Goal: Task Accomplishment & Management: Use online tool/utility

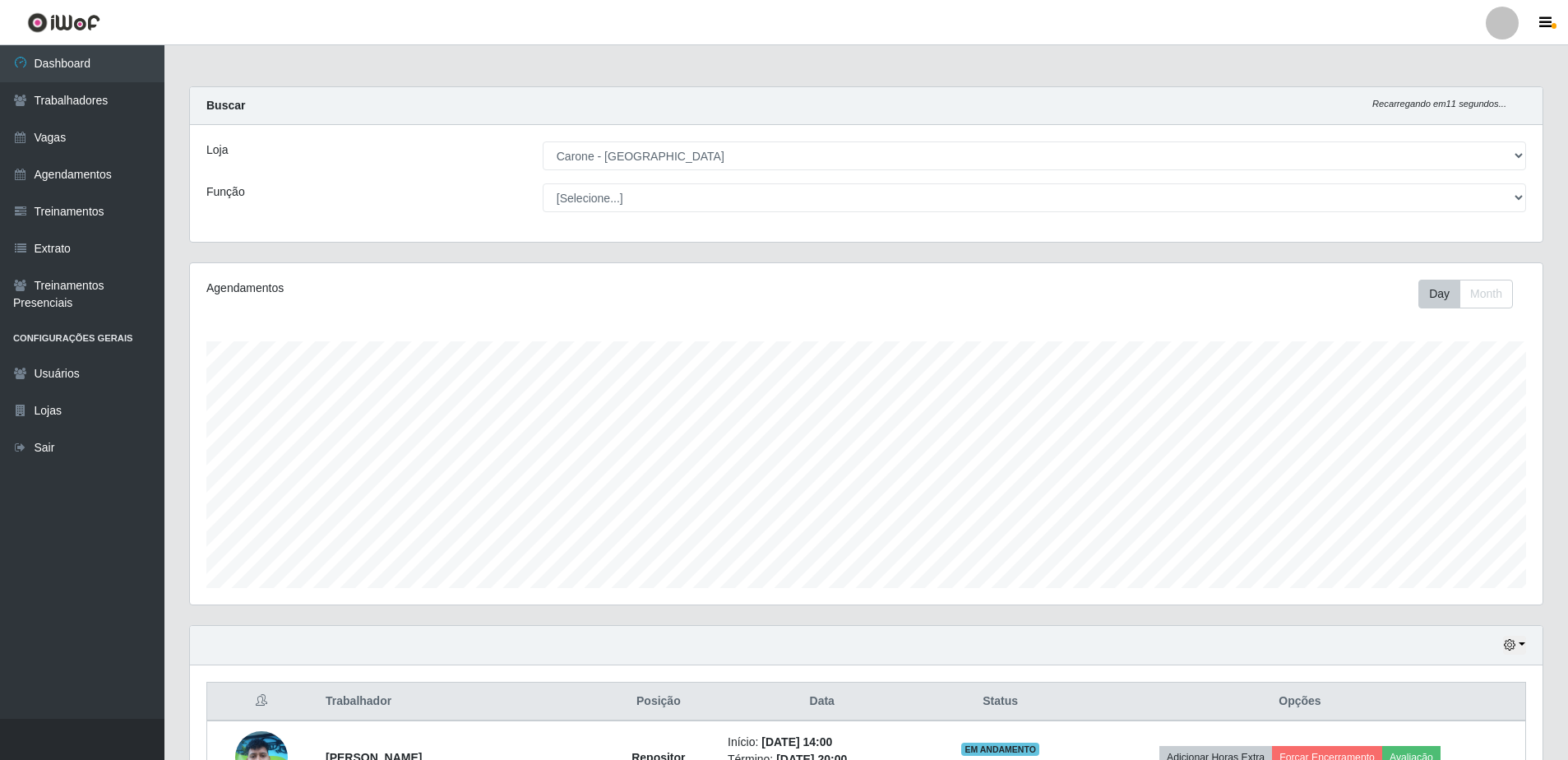
select select "505"
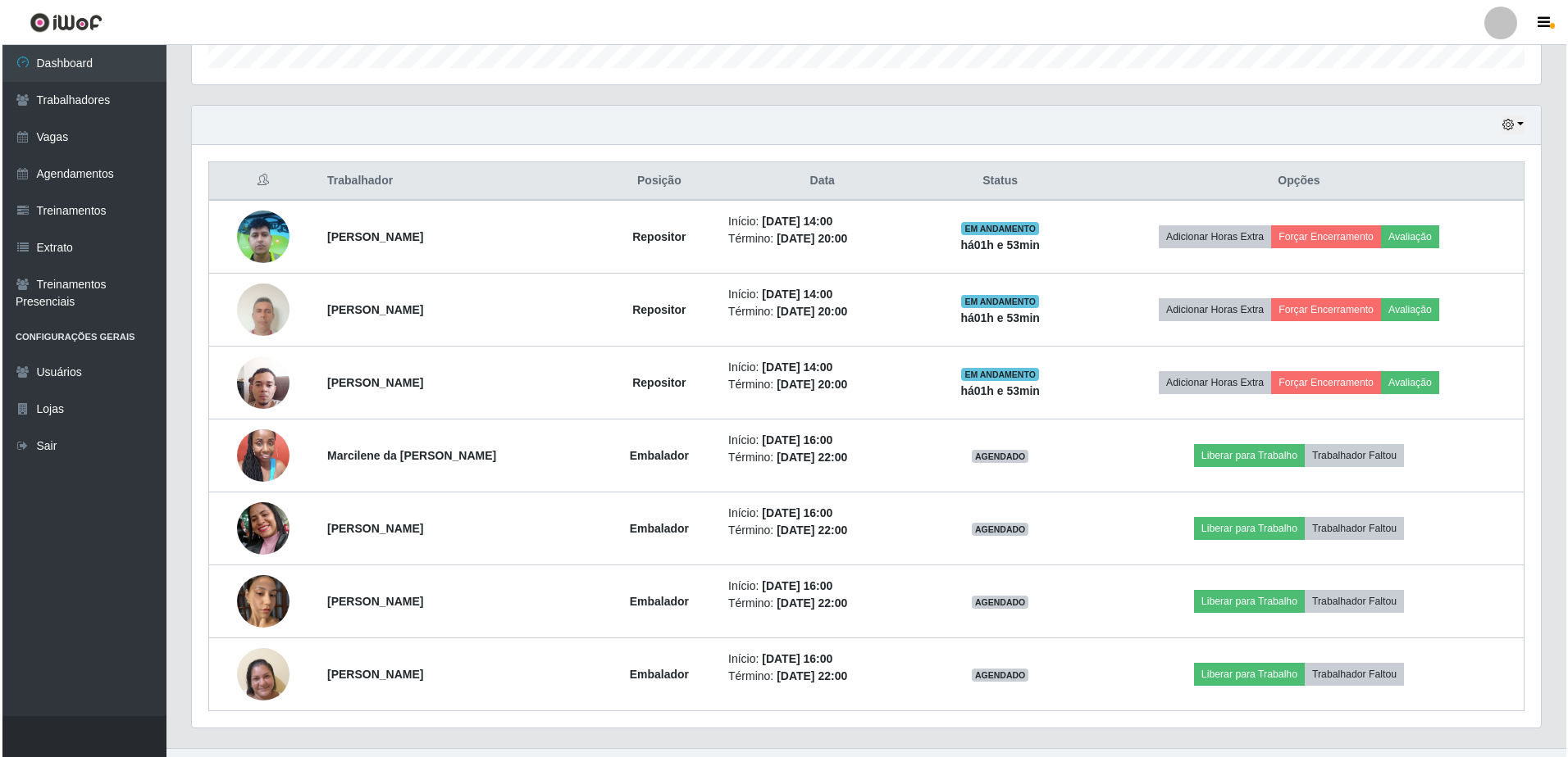
scroll to position [549, 0]
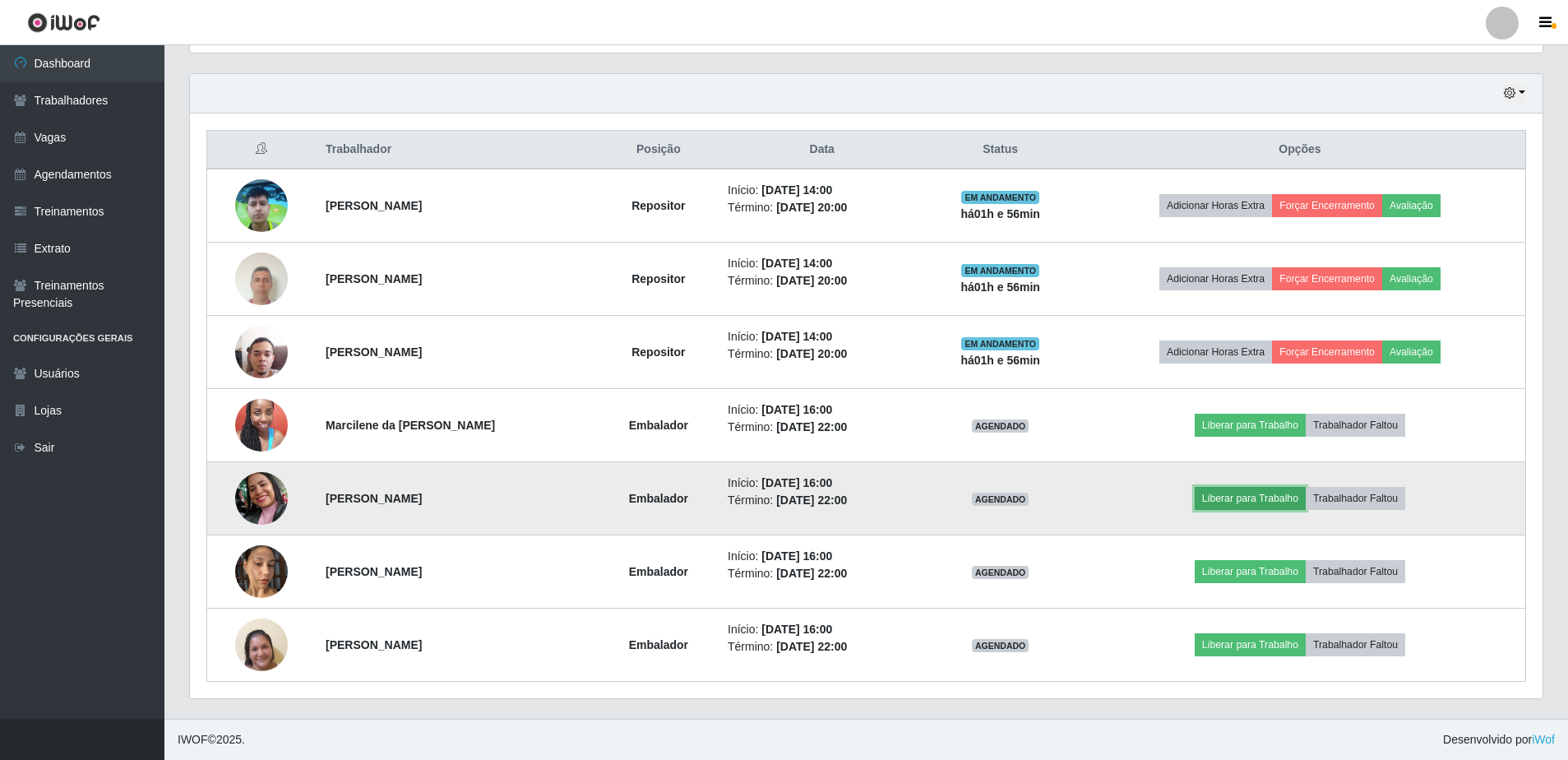
click at [1248, 496] on button "Liberar para Trabalho" at bounding box center [1250, 498] width 111 height 23
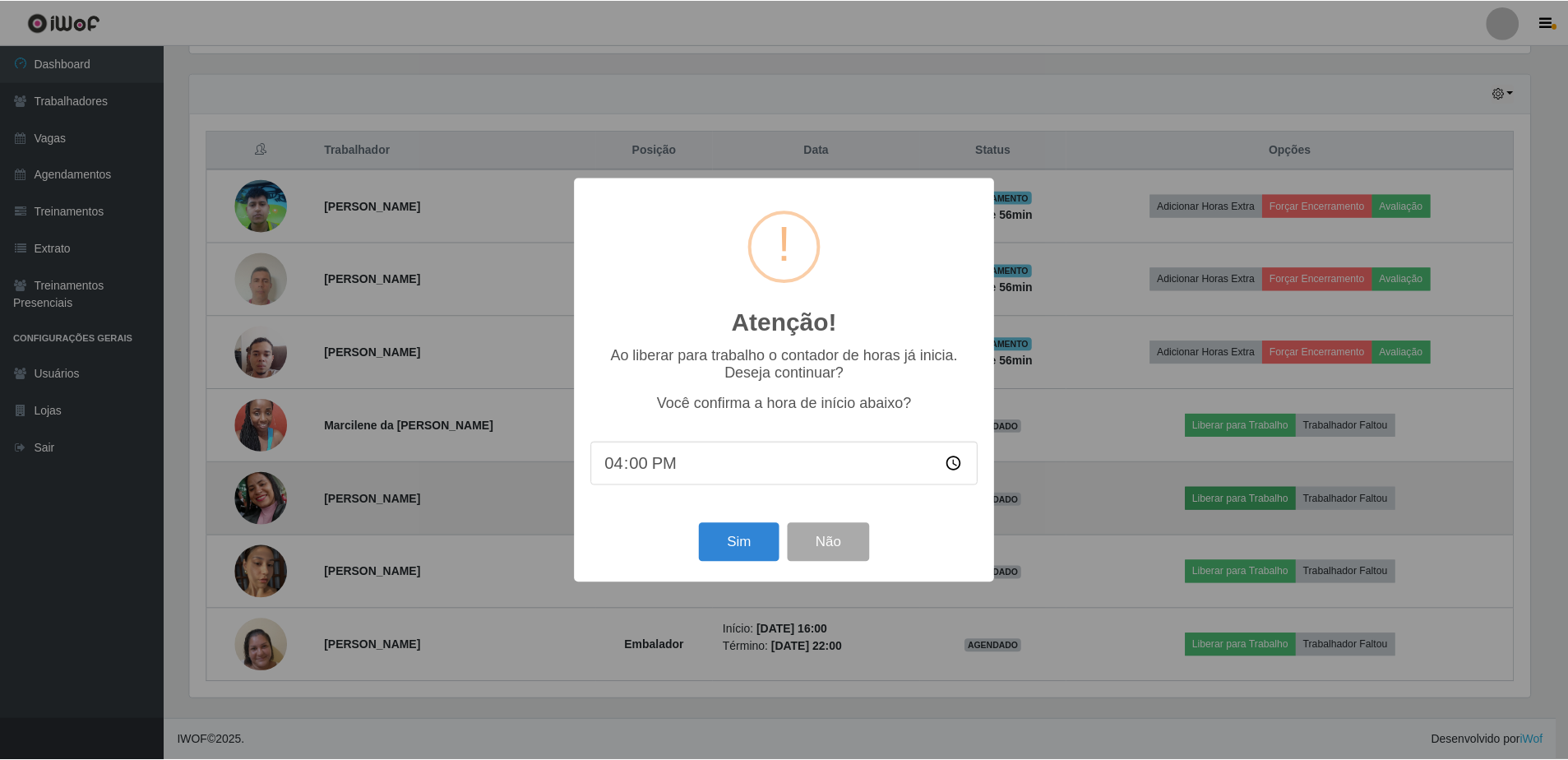
scroll to position [341, 1344]
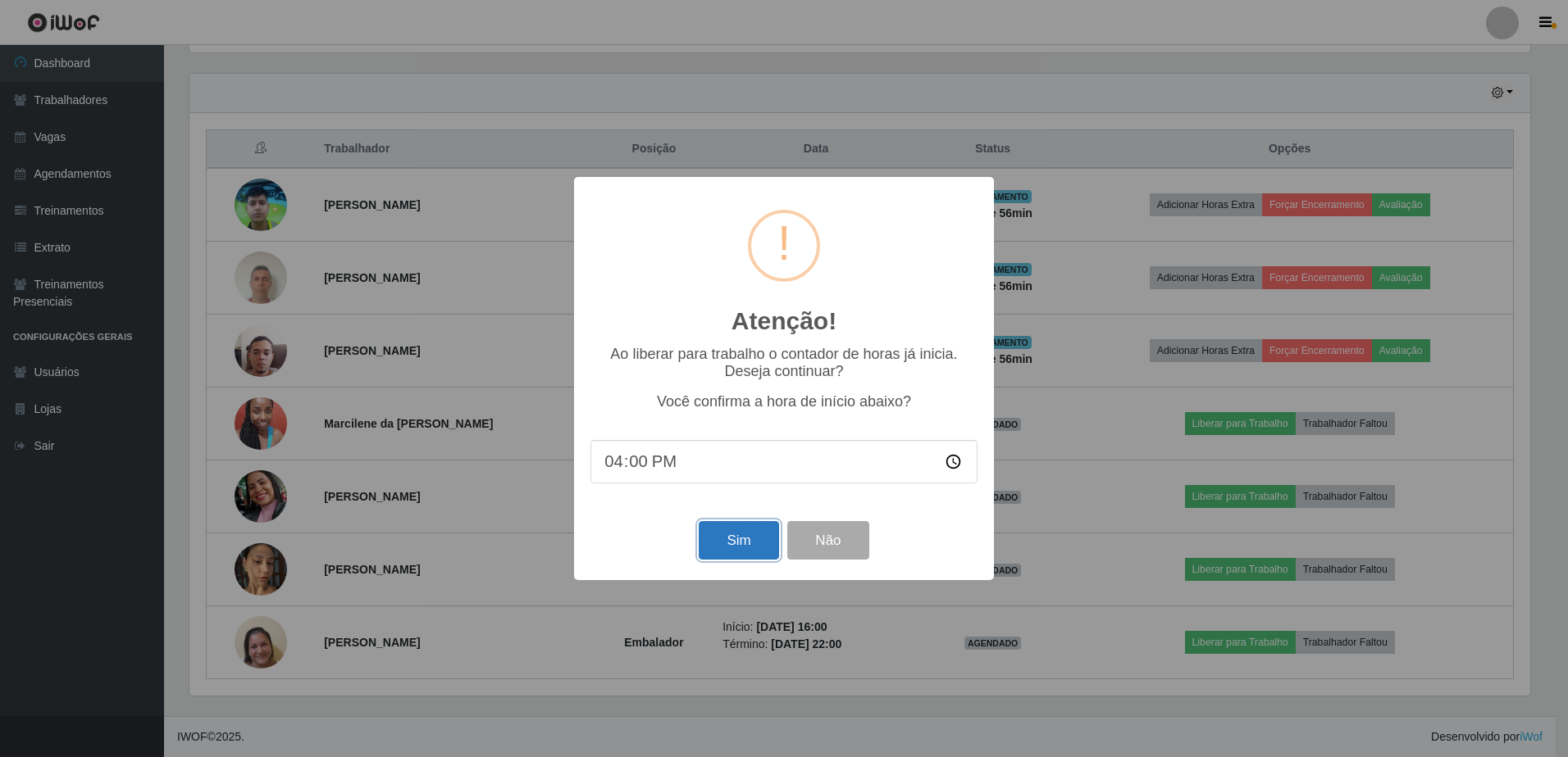
click at [748, 536] on button "Sim" at bounding box center [738, 540] width 80 height 38
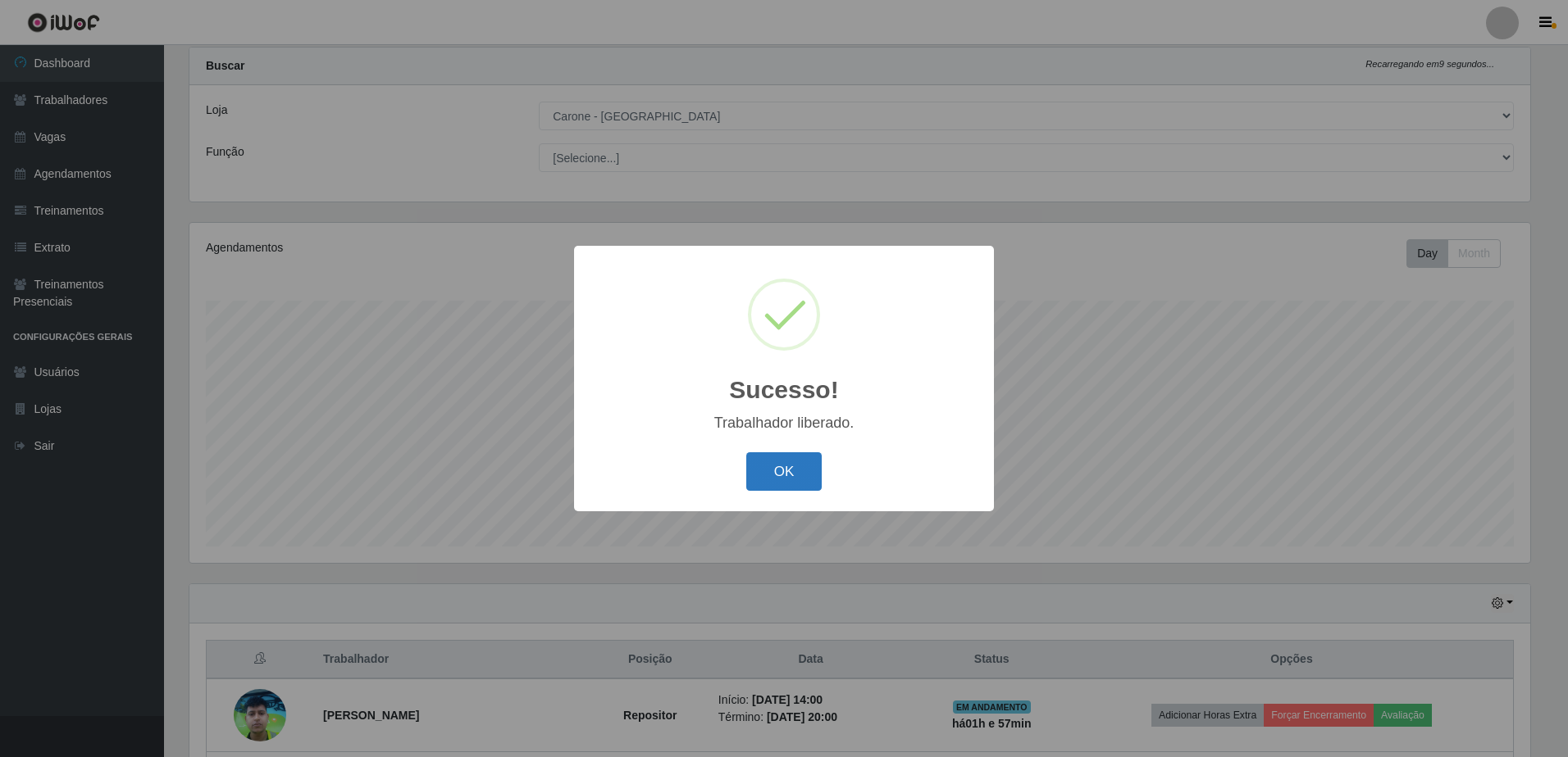
click at [786, 479] on button "OK" at bounding box center [784, 472] width 76 height 38
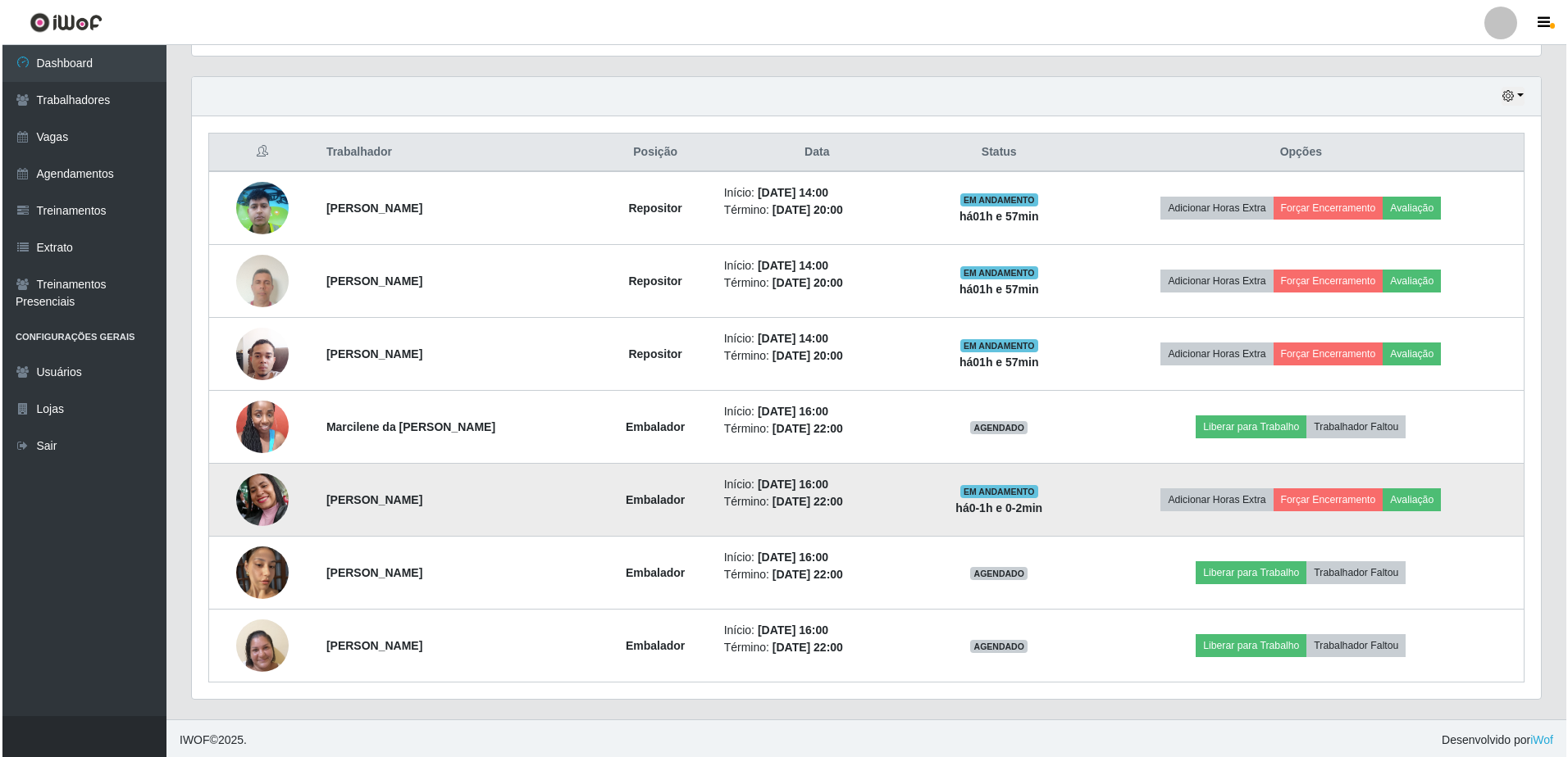
scroll to position [549, 0]
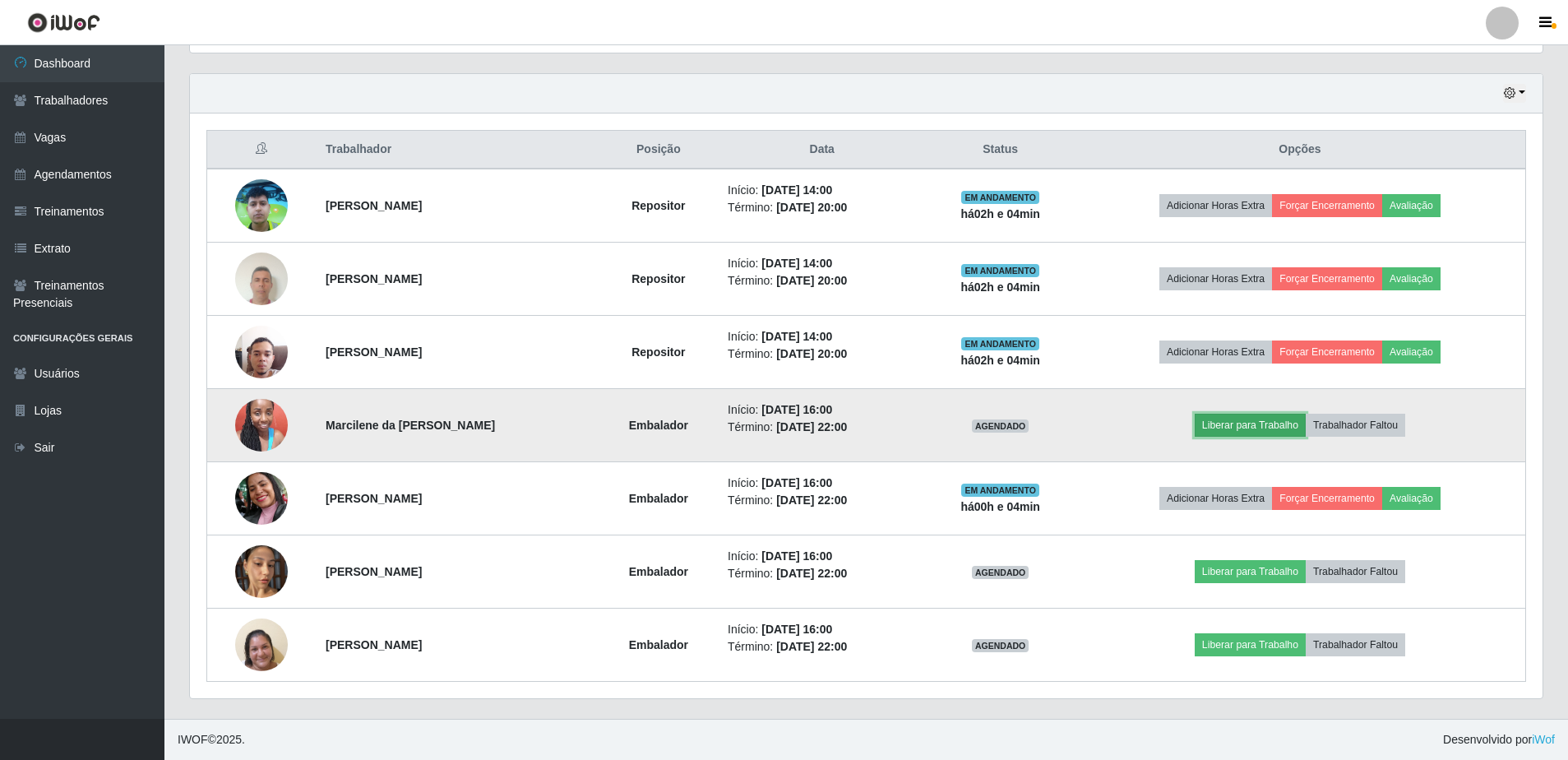
click at [1252, 424] on button "Liberar para Trabalho" at bounding box center [1250, 425] width 111 height 23
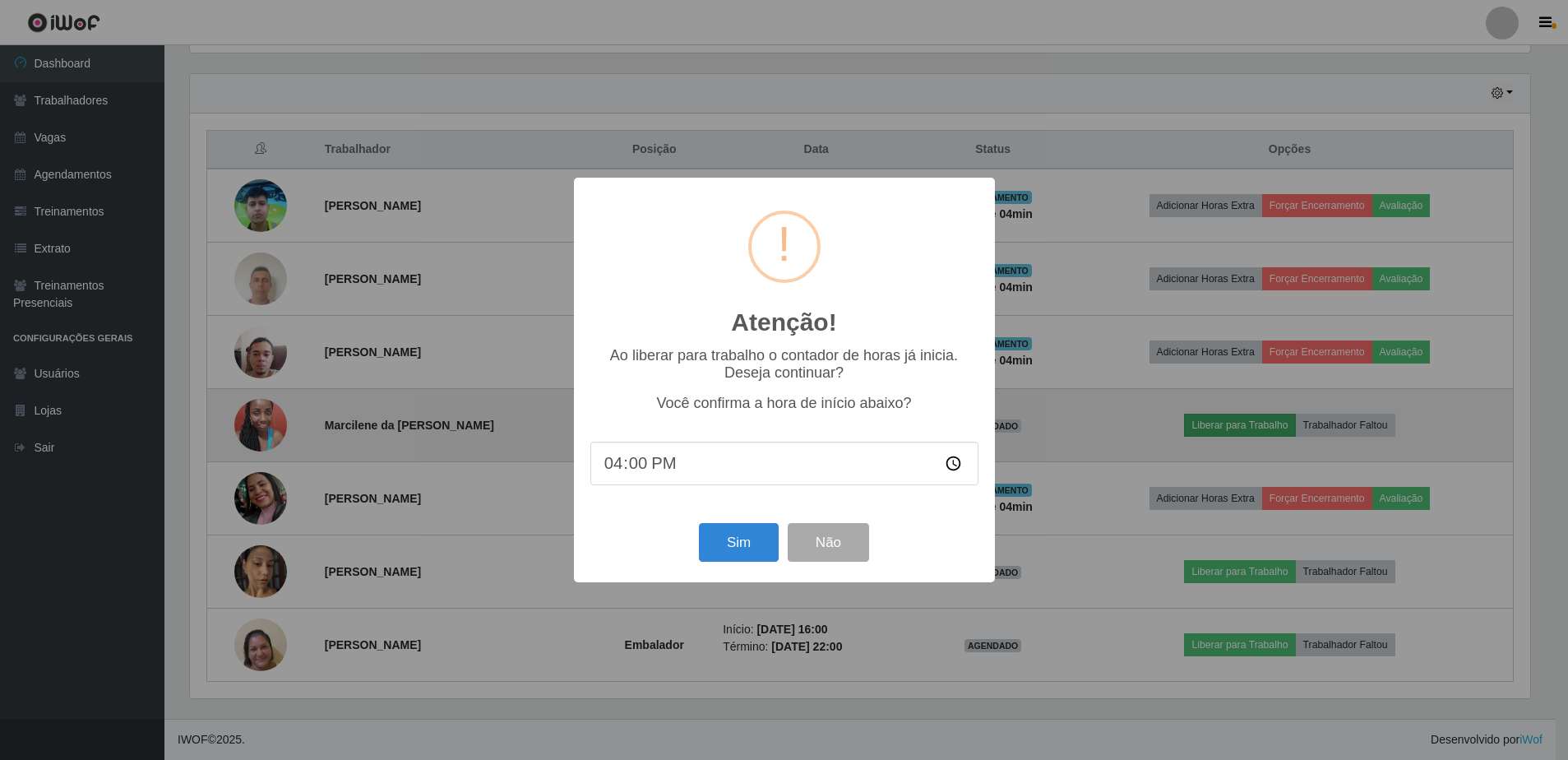
click at [1252, 424] on div "Atenção! × Ao liberar para trabalho o contador de horas já inicia. Deseja conti…" at bounding box center [784, 380] width 1568 height 760
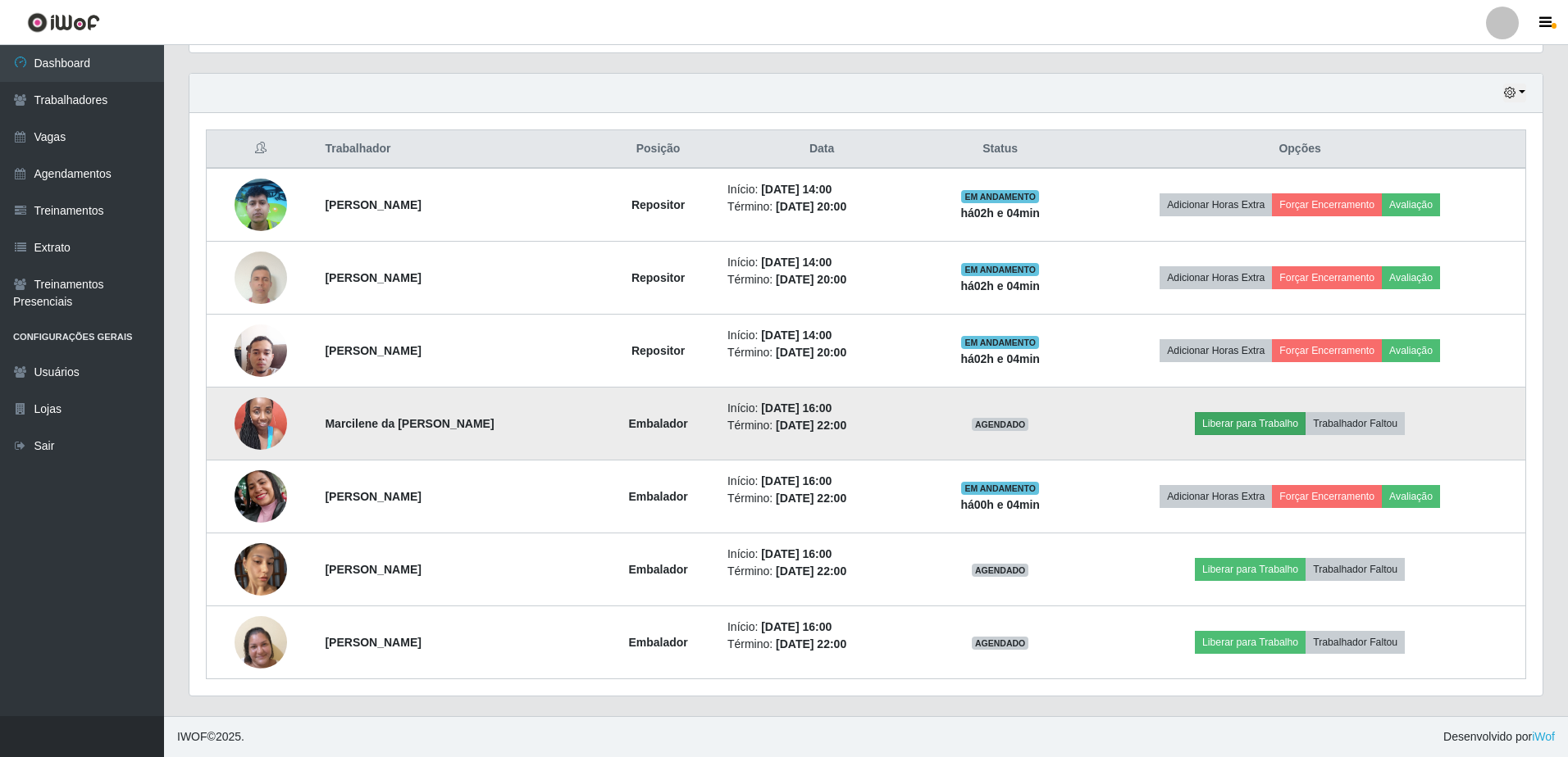
scroll to position [340, 1348]
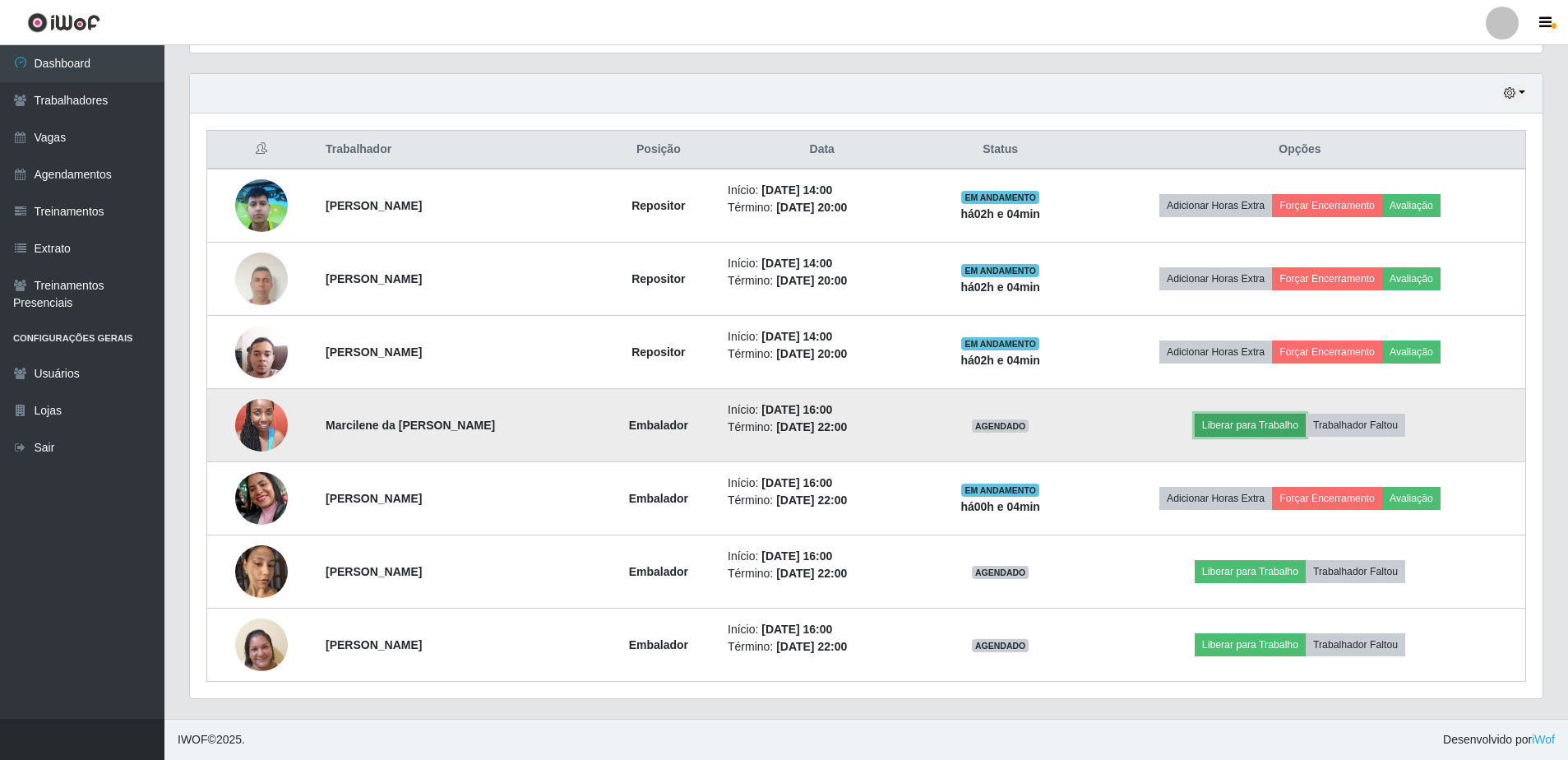
click at [1231, 427] on button "Liberar para Trabalho" at bounding box center [1250, 425] width 111 height 23
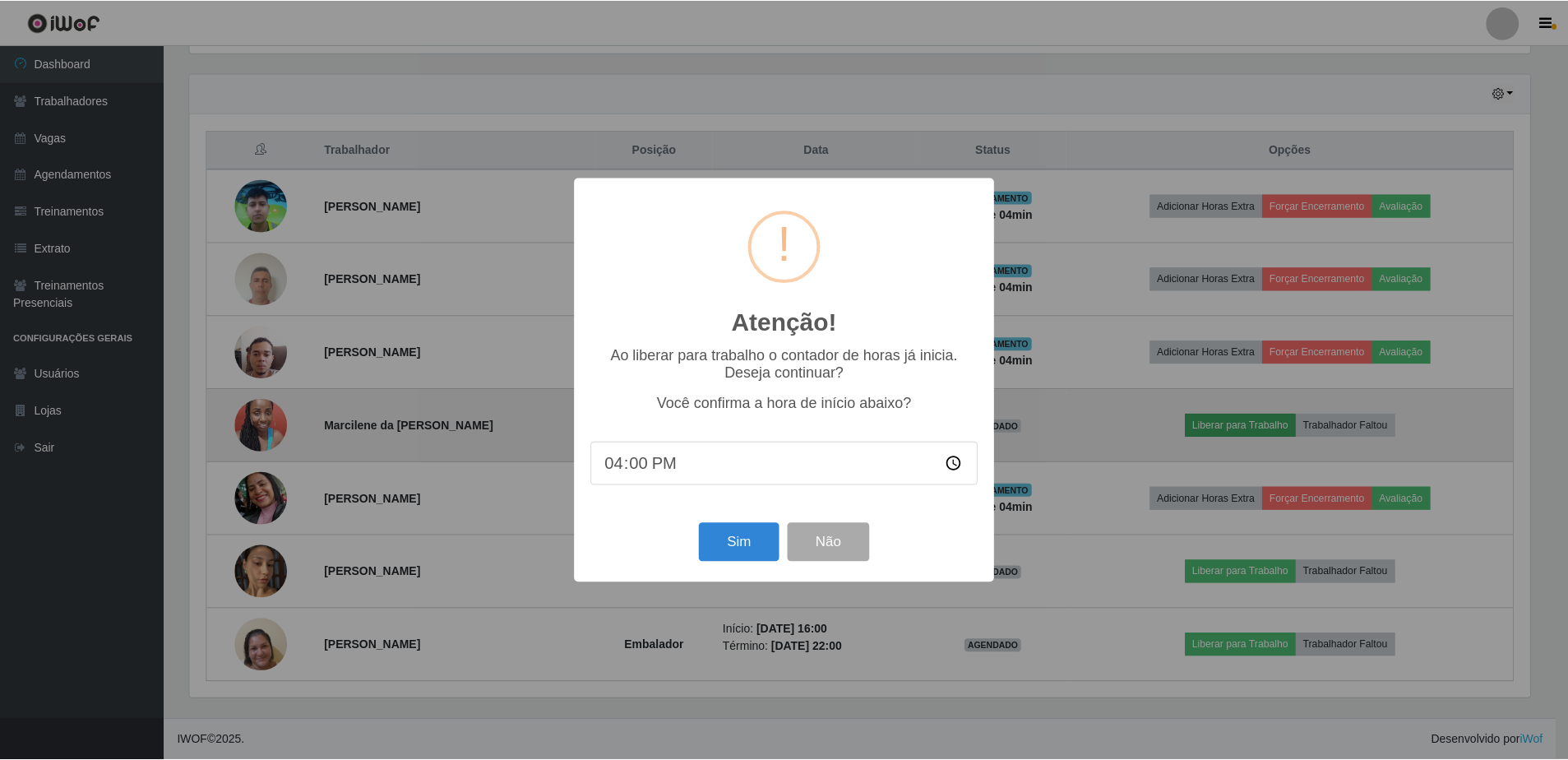
scroll to position [341, 1344]
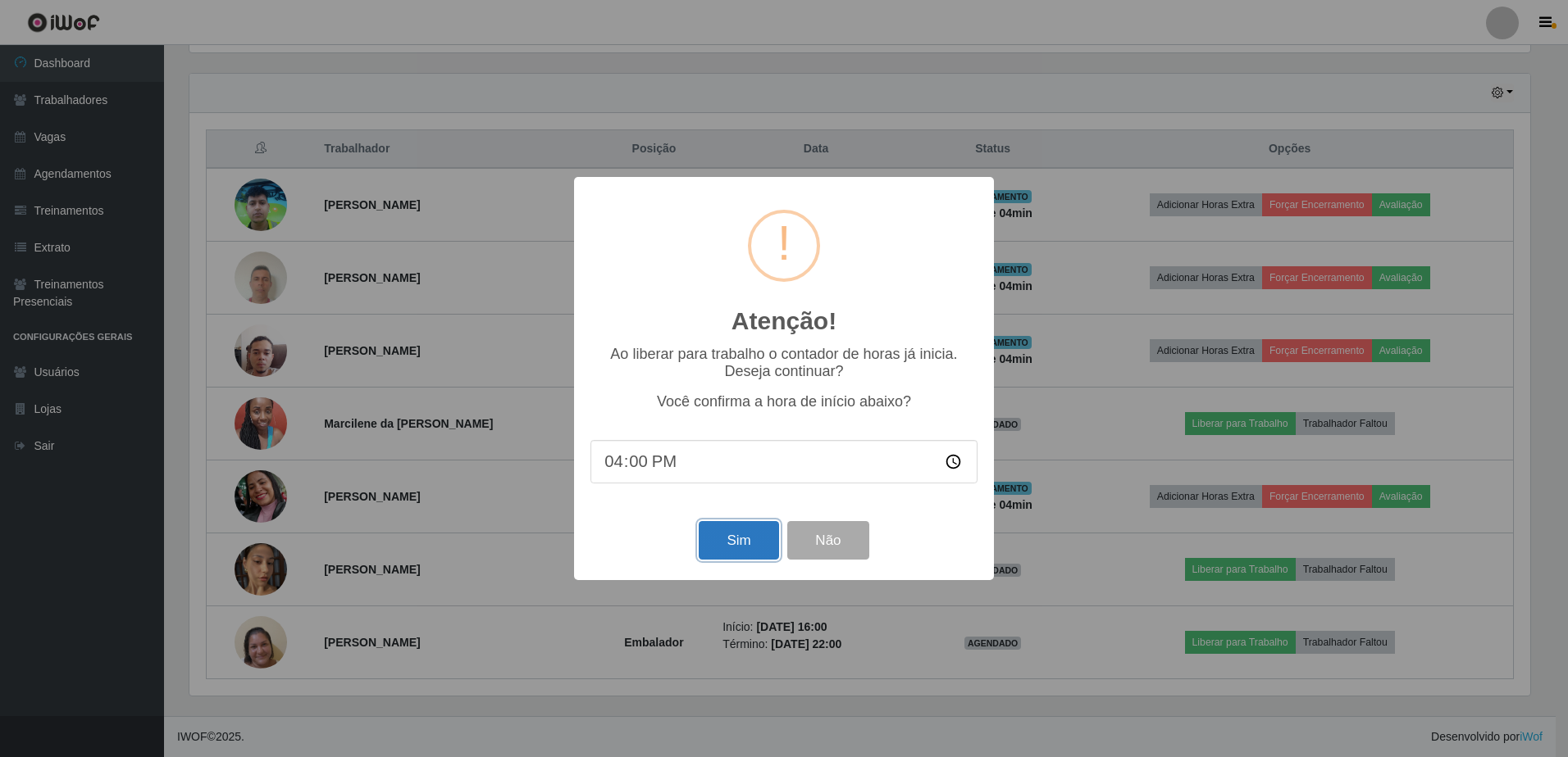
click at [752, 538] on button "Sim" at bounding box center [738, 540] width 80 height 38
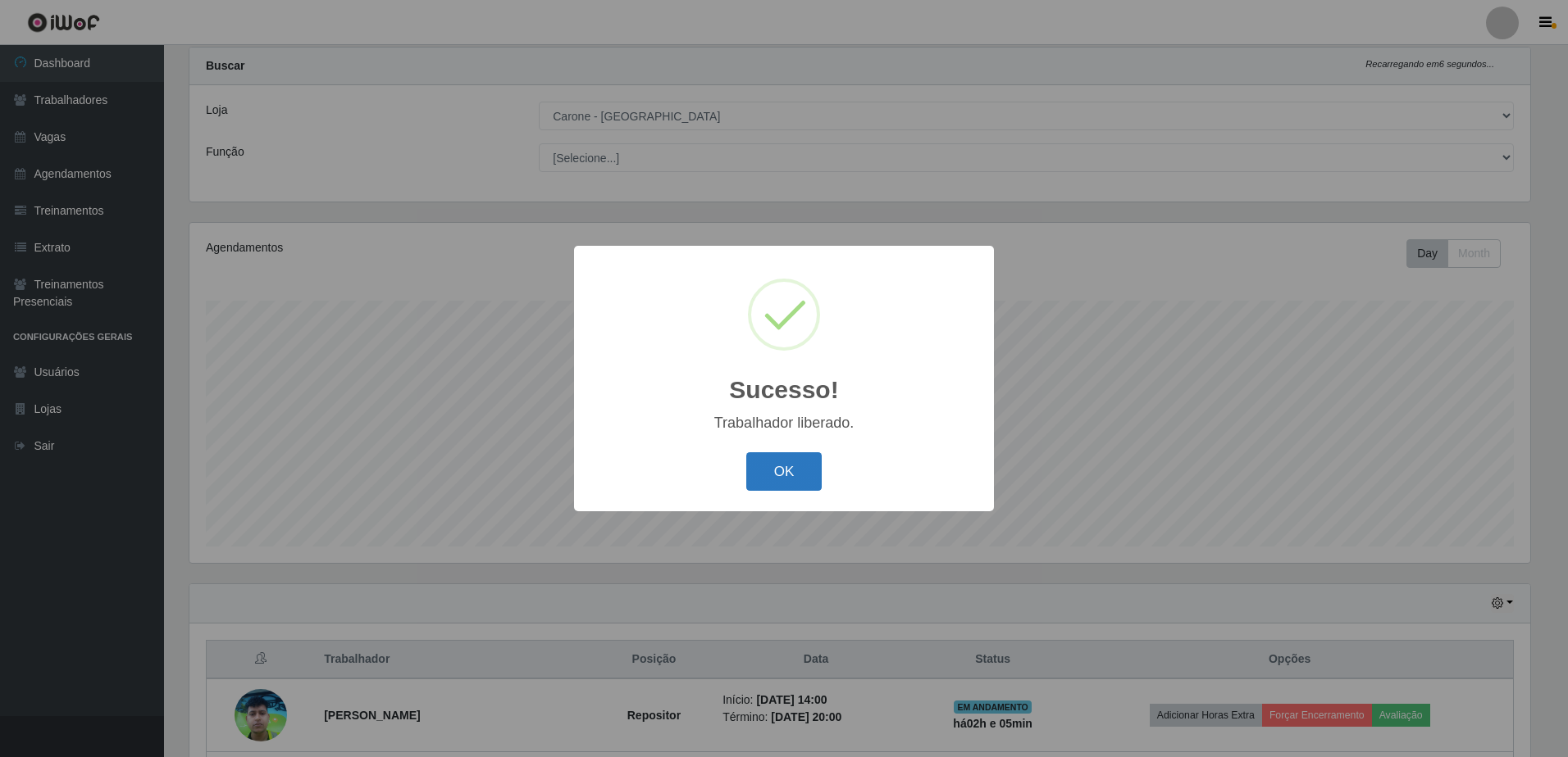
click at [816, 462] on button "OK" at bounding box center [784, 472] width 76 height 38
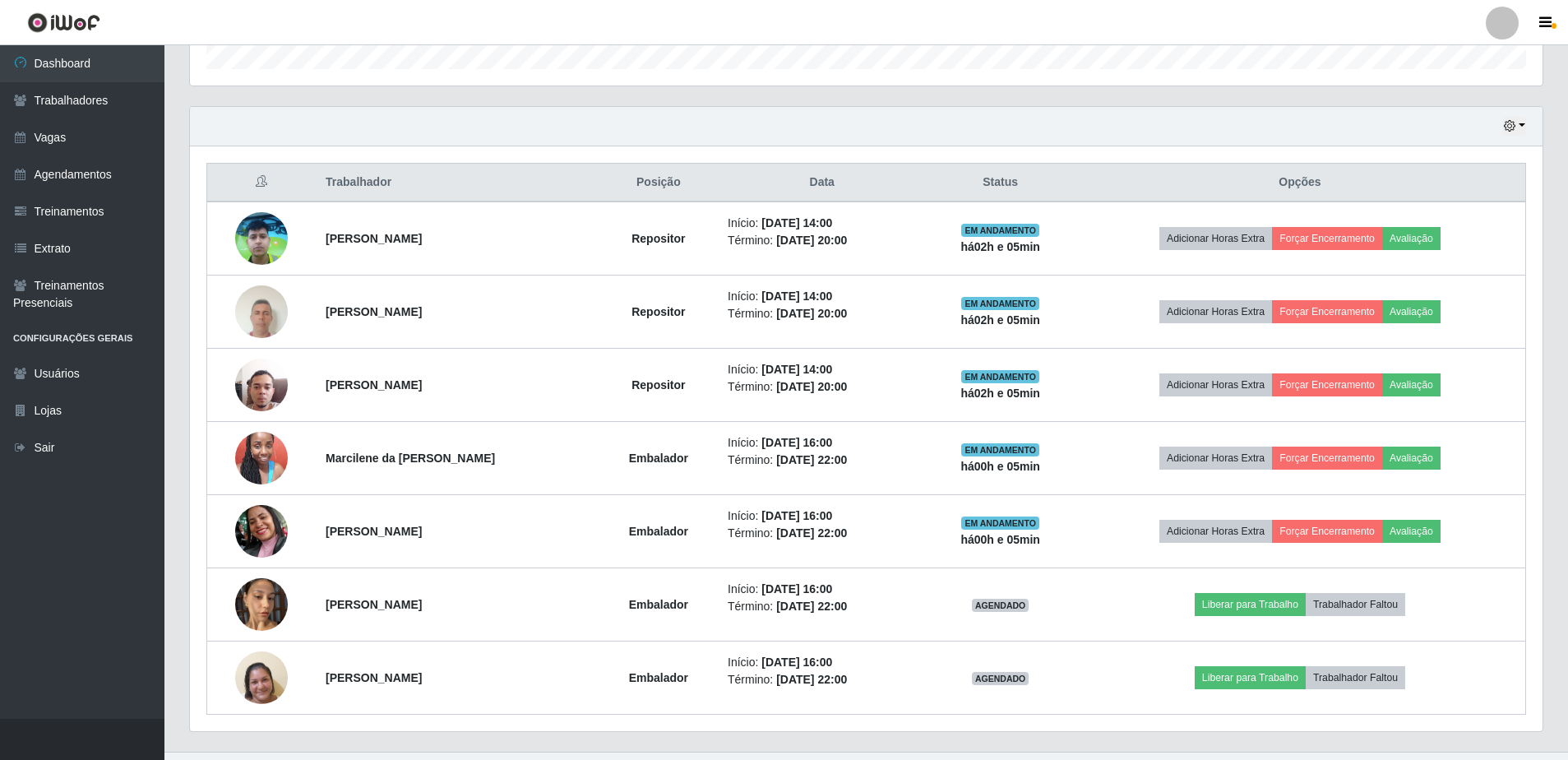
scroll to position [552, 0]
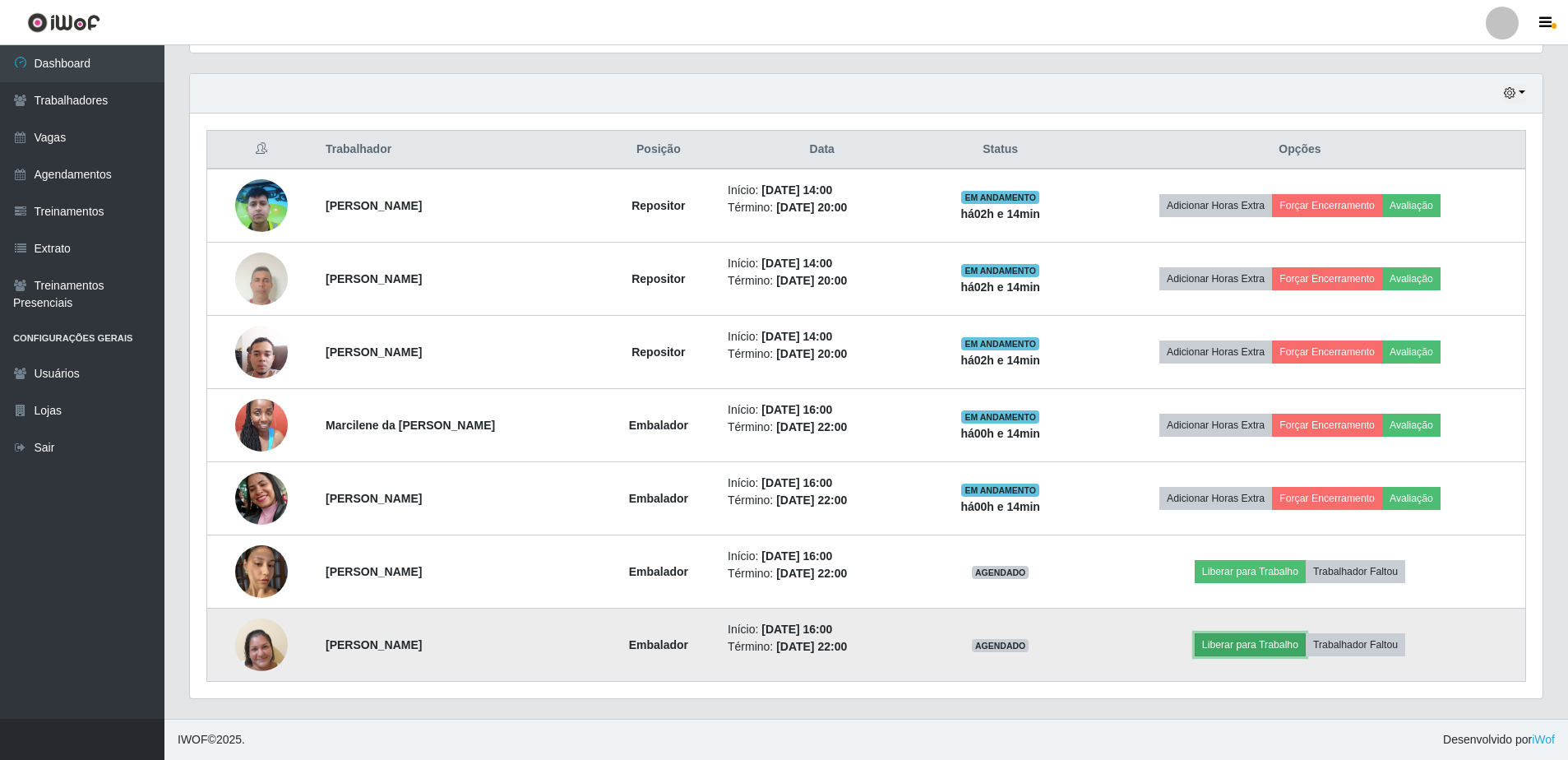
click at [1239, 651] on button "Liberar para Trabalho" at bounding box center [1250, 644] width 111 height 23
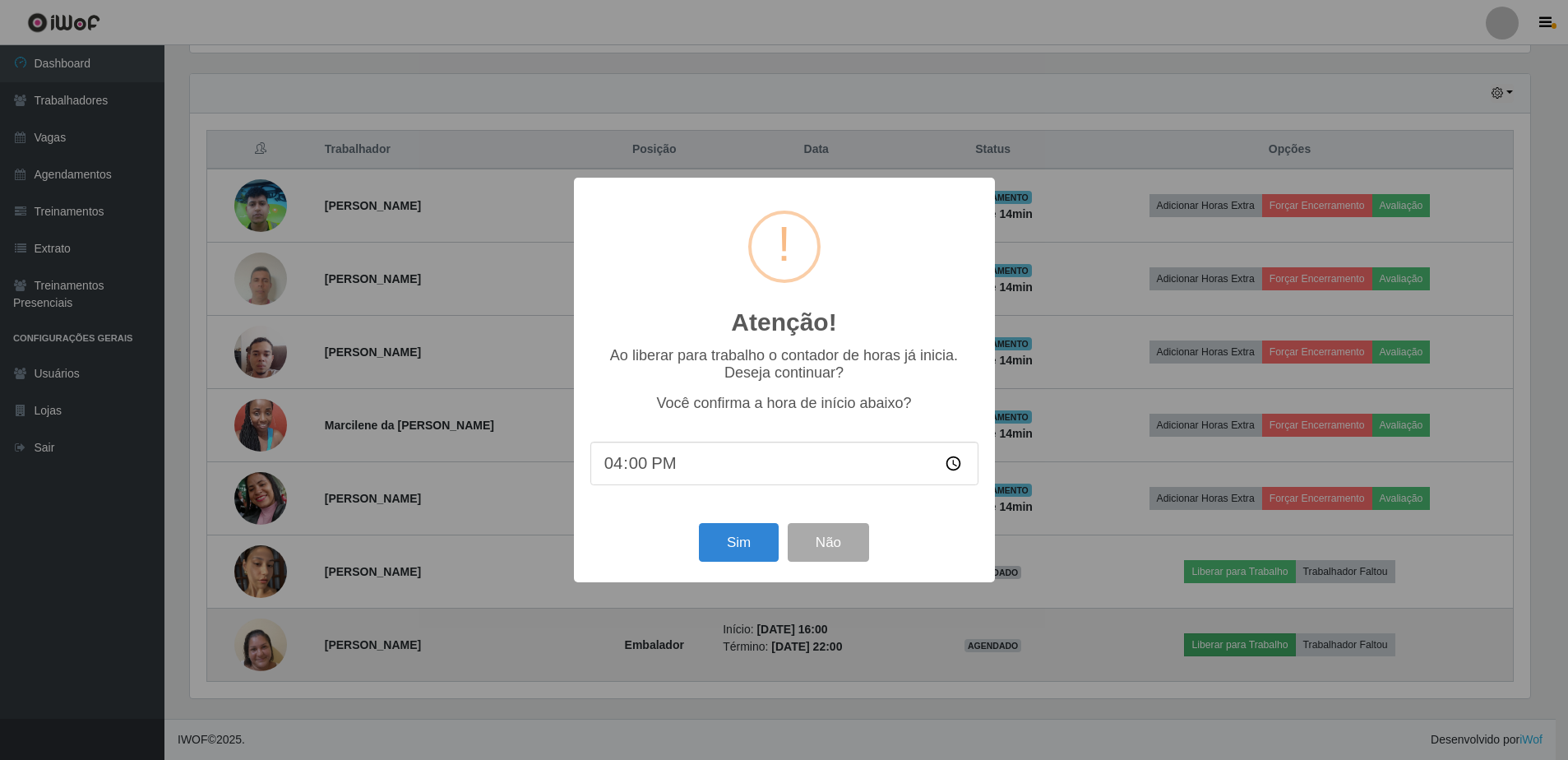
scroll to position [341, 1344]
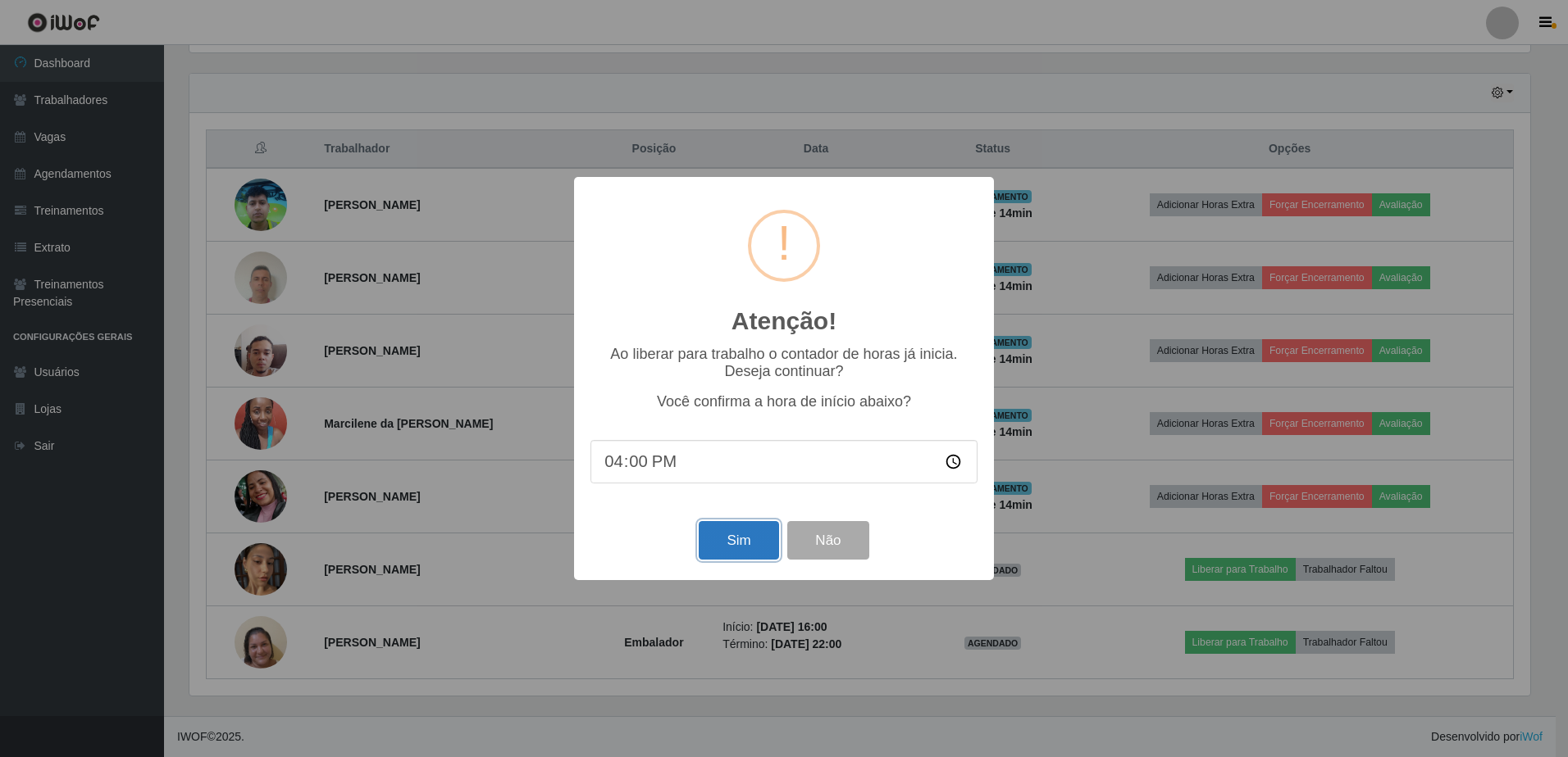
click at [738, 549] on button "Sim" at bounding box center [738, 540] width 80 height 38
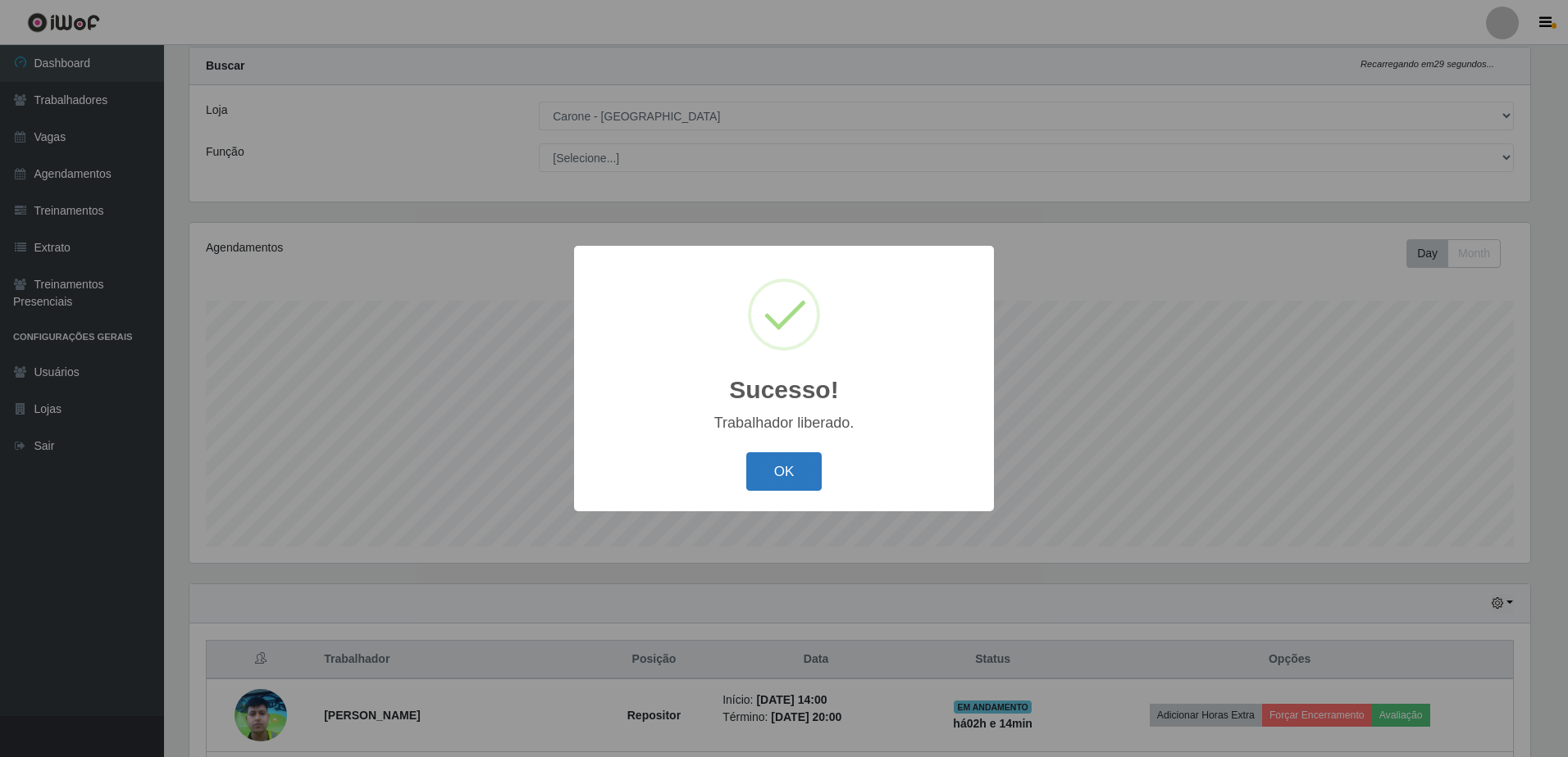
click at [798, 466] on button "OK" at bounding box center [784, 472] width 76 height 38
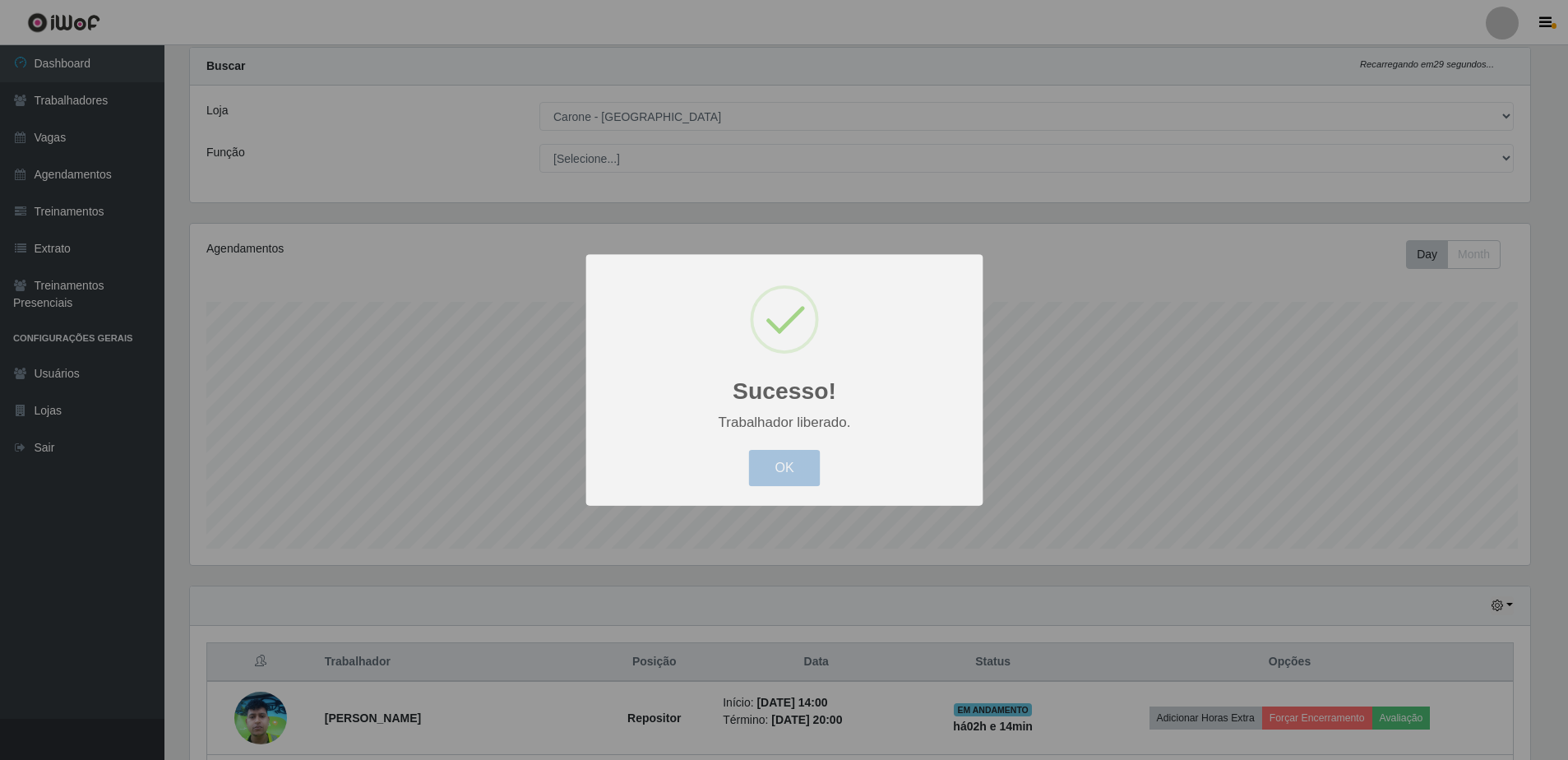
scroll to position [341, 1352]
